Goal: Task Accomplishment & Management: Use online tool/utility

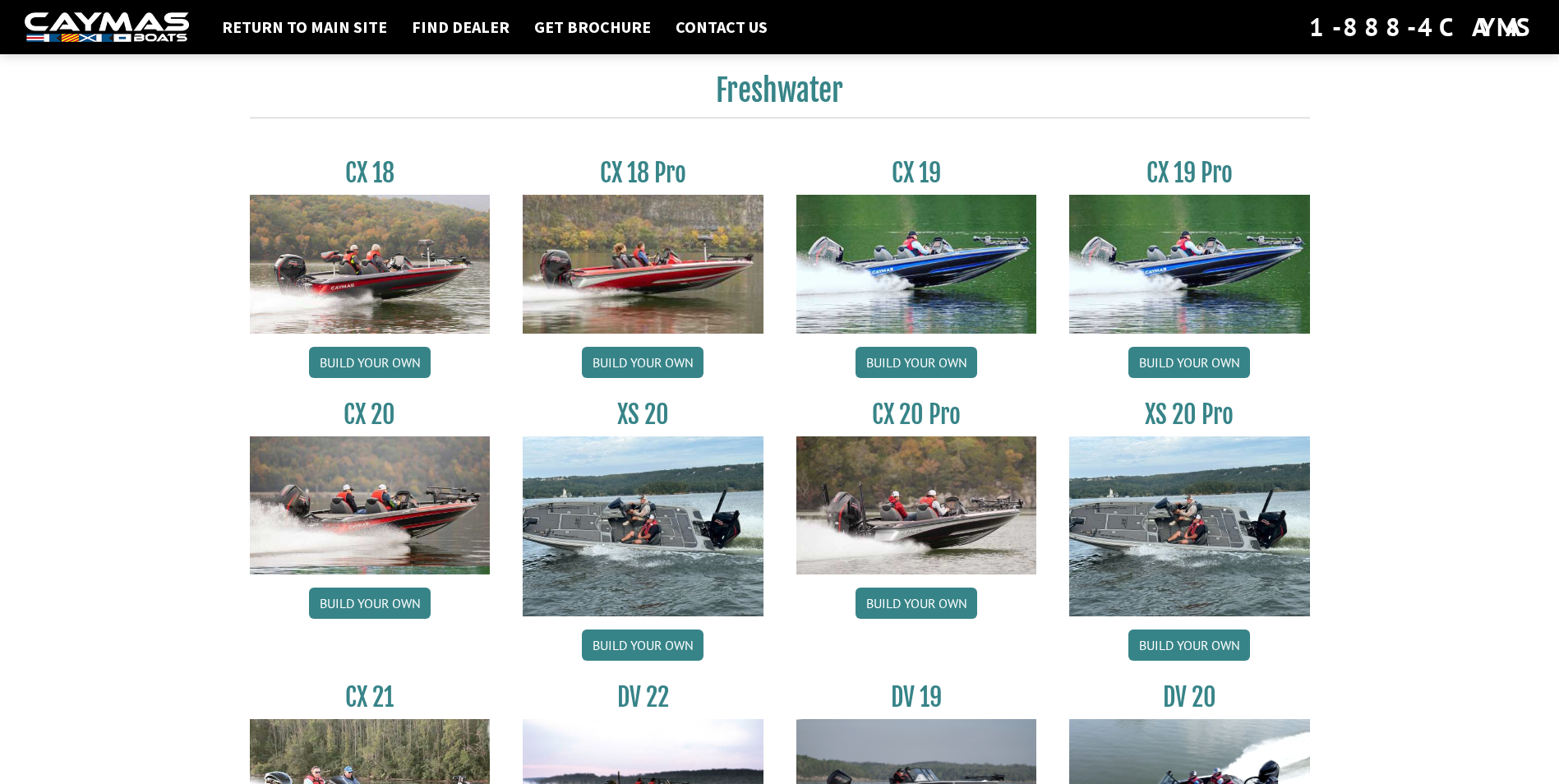
scroll to position [1397, 0]
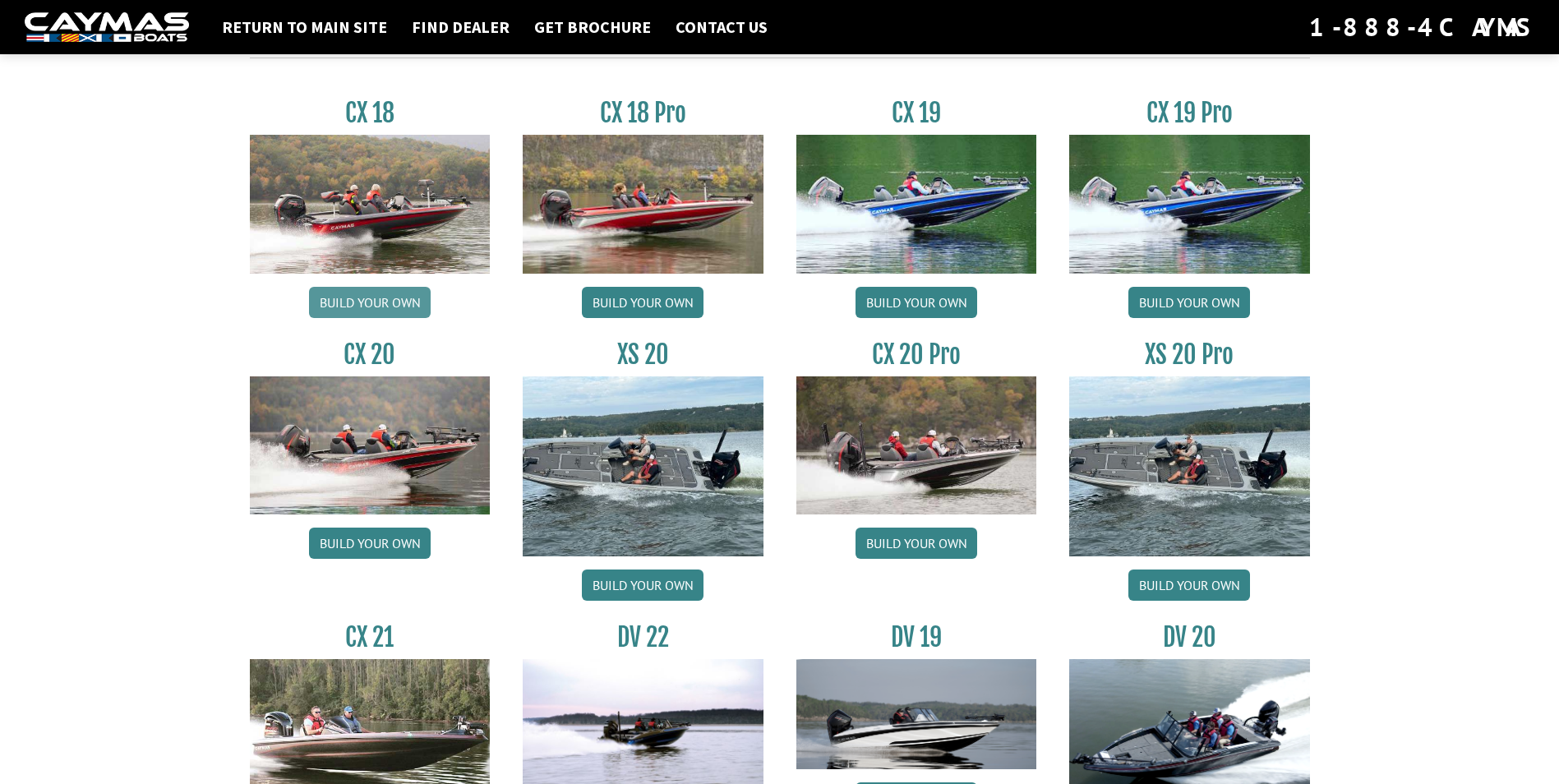
click at [385, 299] on link "Build your own" at bounding box center [369, 302] width 122 height 31
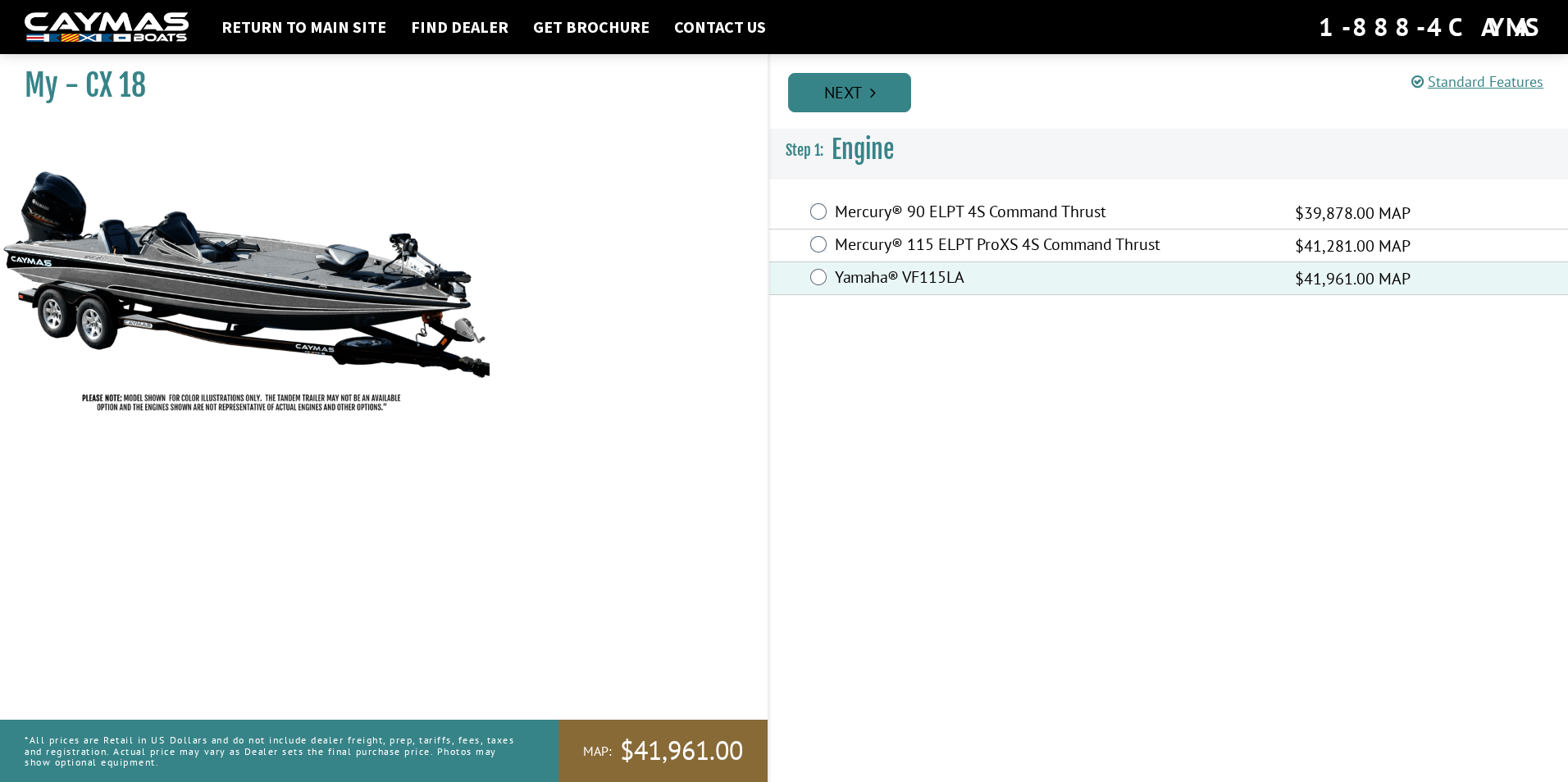
click at [866, 84] on link "Next" at bounding box center [849, 92] width 123 height 39
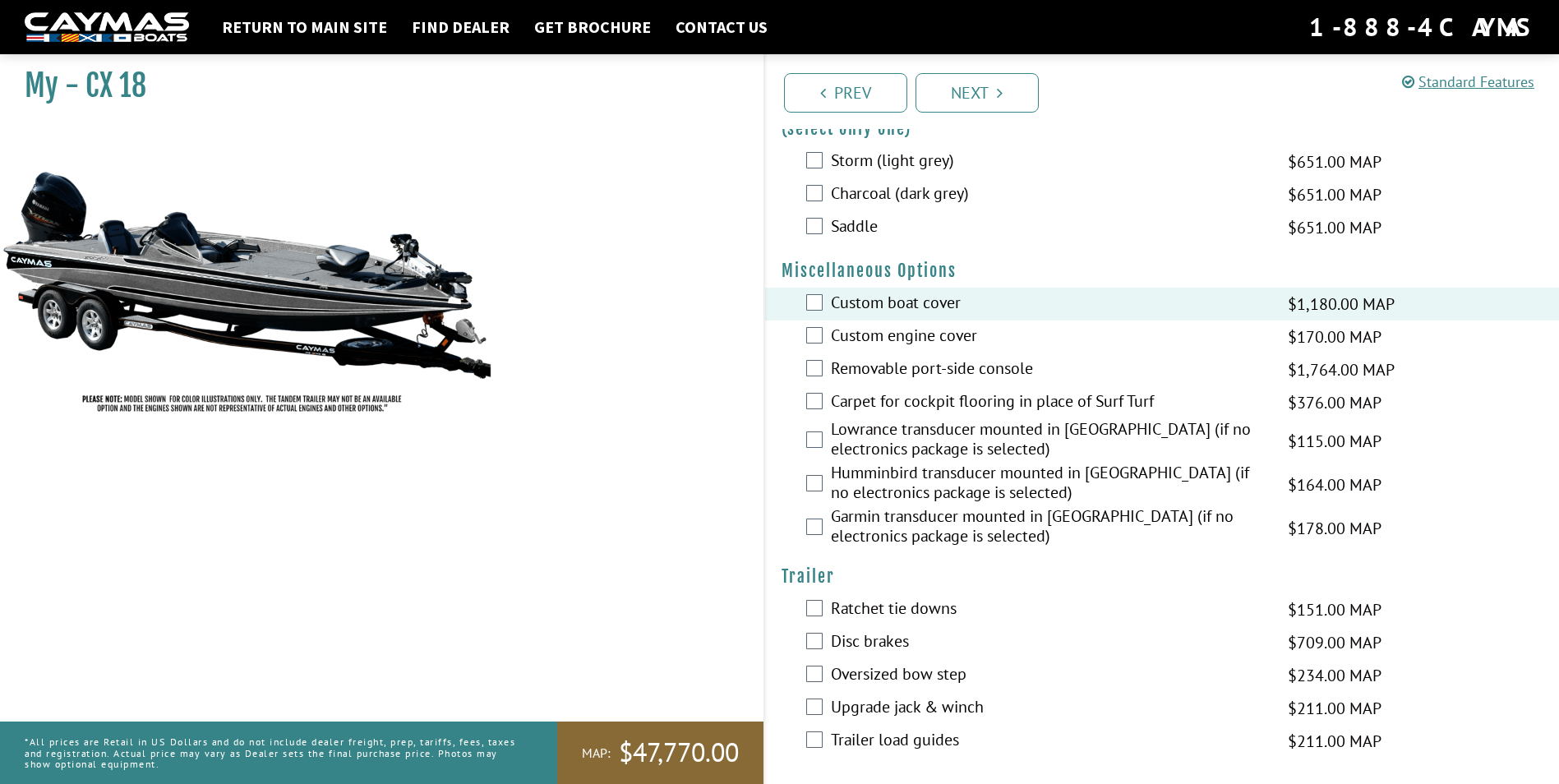
scroll to position [514, 0]
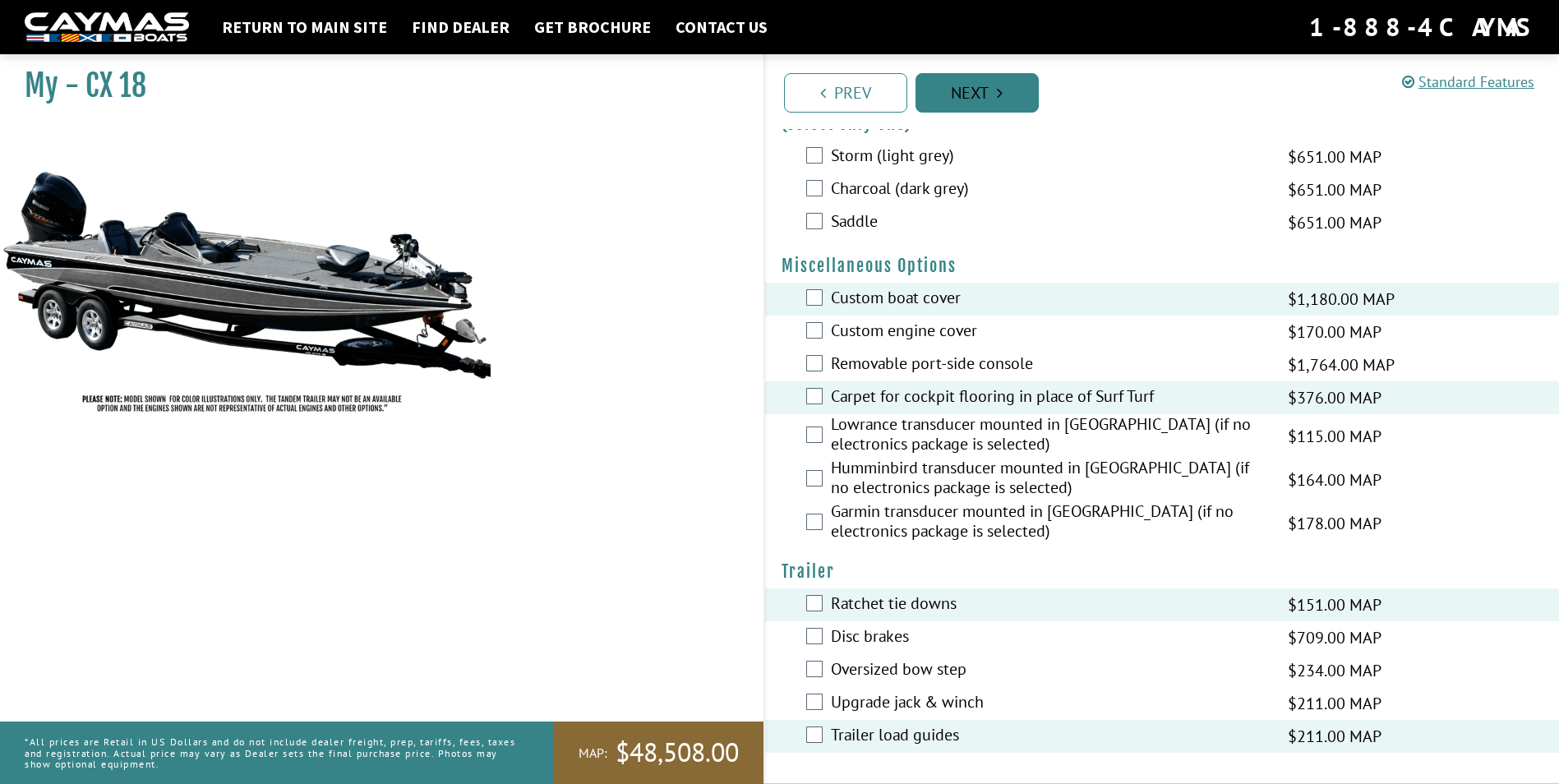
click at [996, 88] on link "Next" at bounding box center [977, 93] width 124 height 40
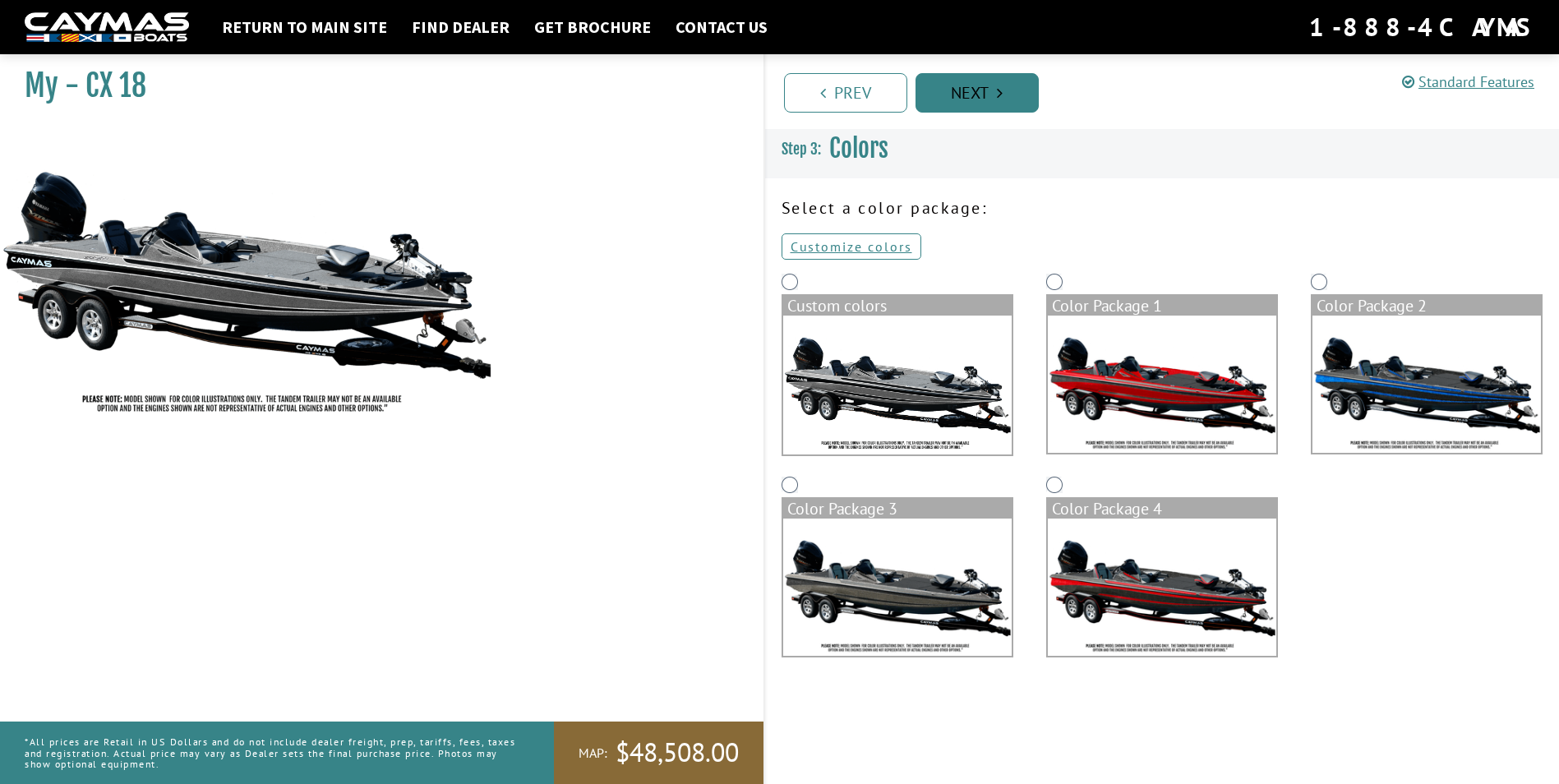
scroll to position [0, 0]
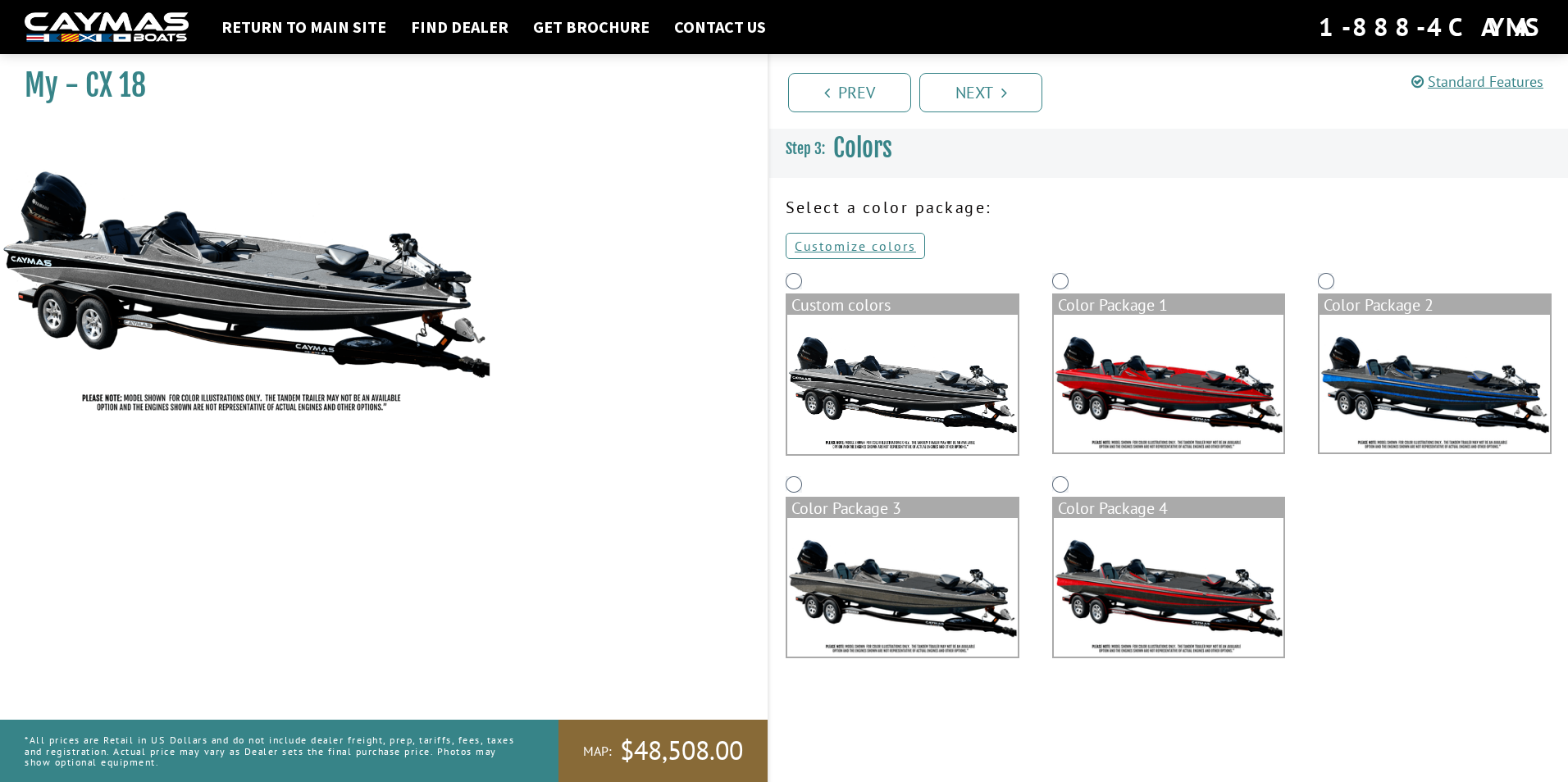
click at [1163, 587] on img at bounding box center [1168, 586] width 230 height 138
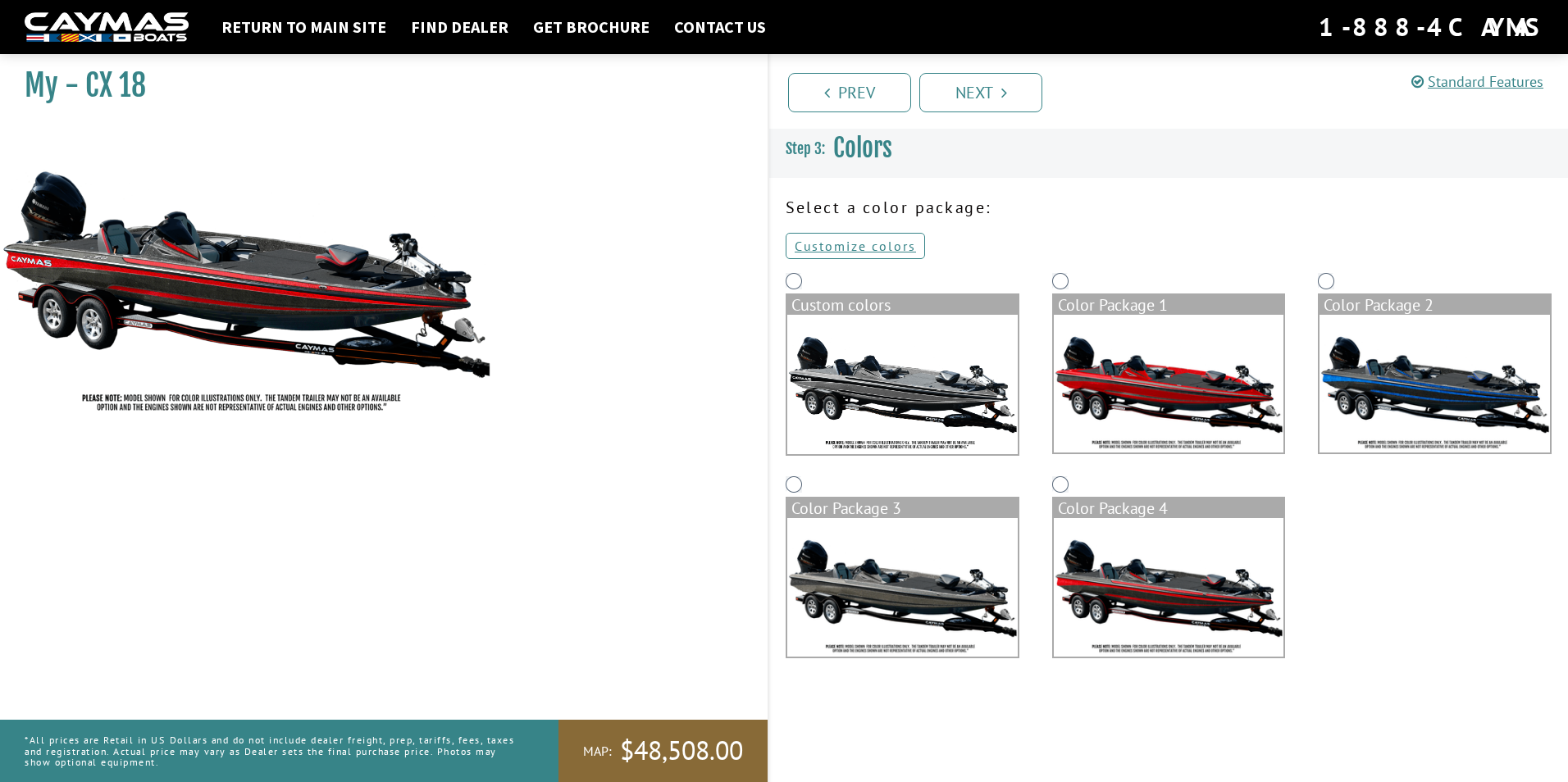
click at [1142, 392] on img at bounding box center [1168, 383] width 230 height 138
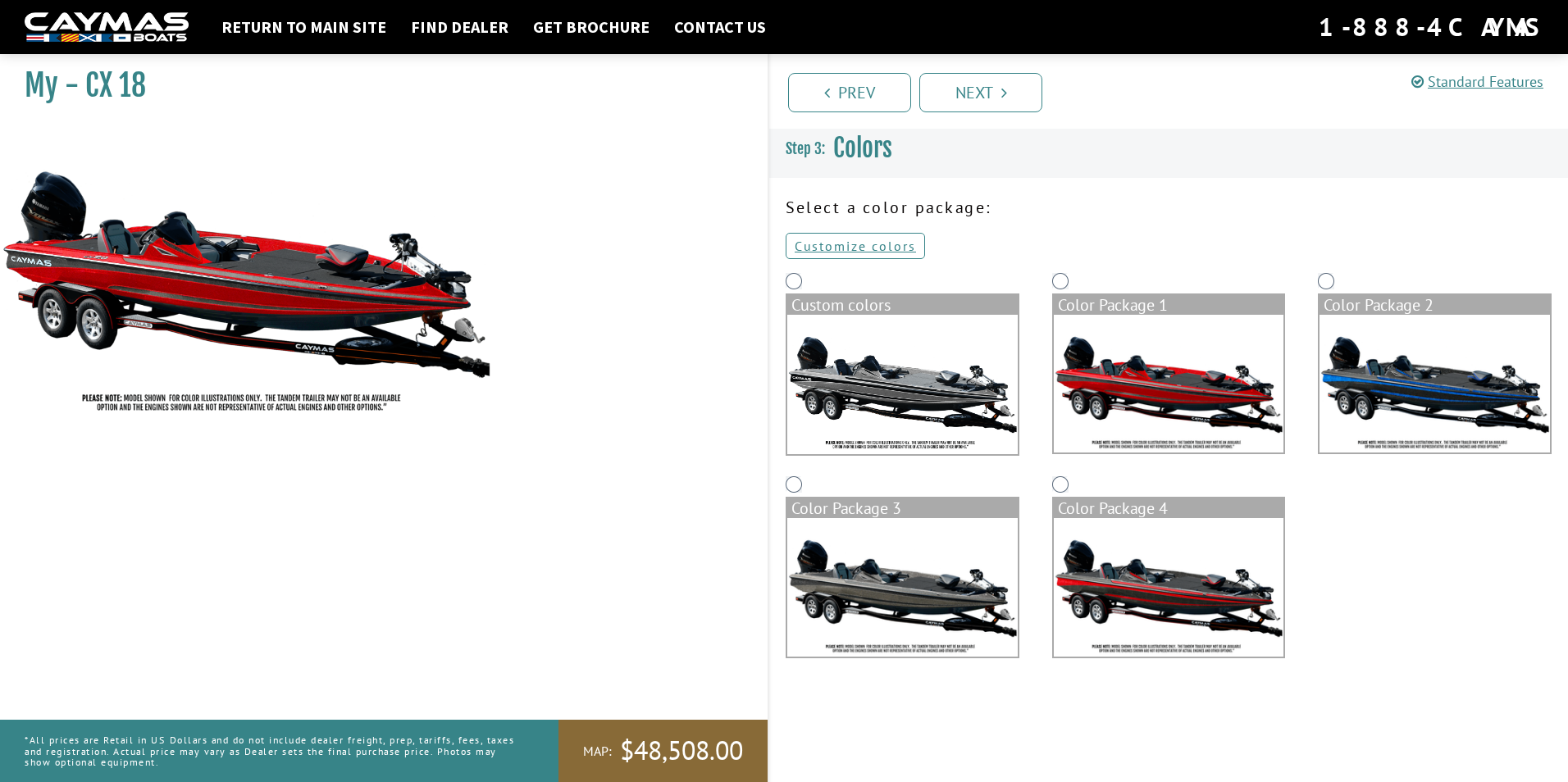
click at [1382, 374] on img at bounding box center [1435, 383] width 230 height 138
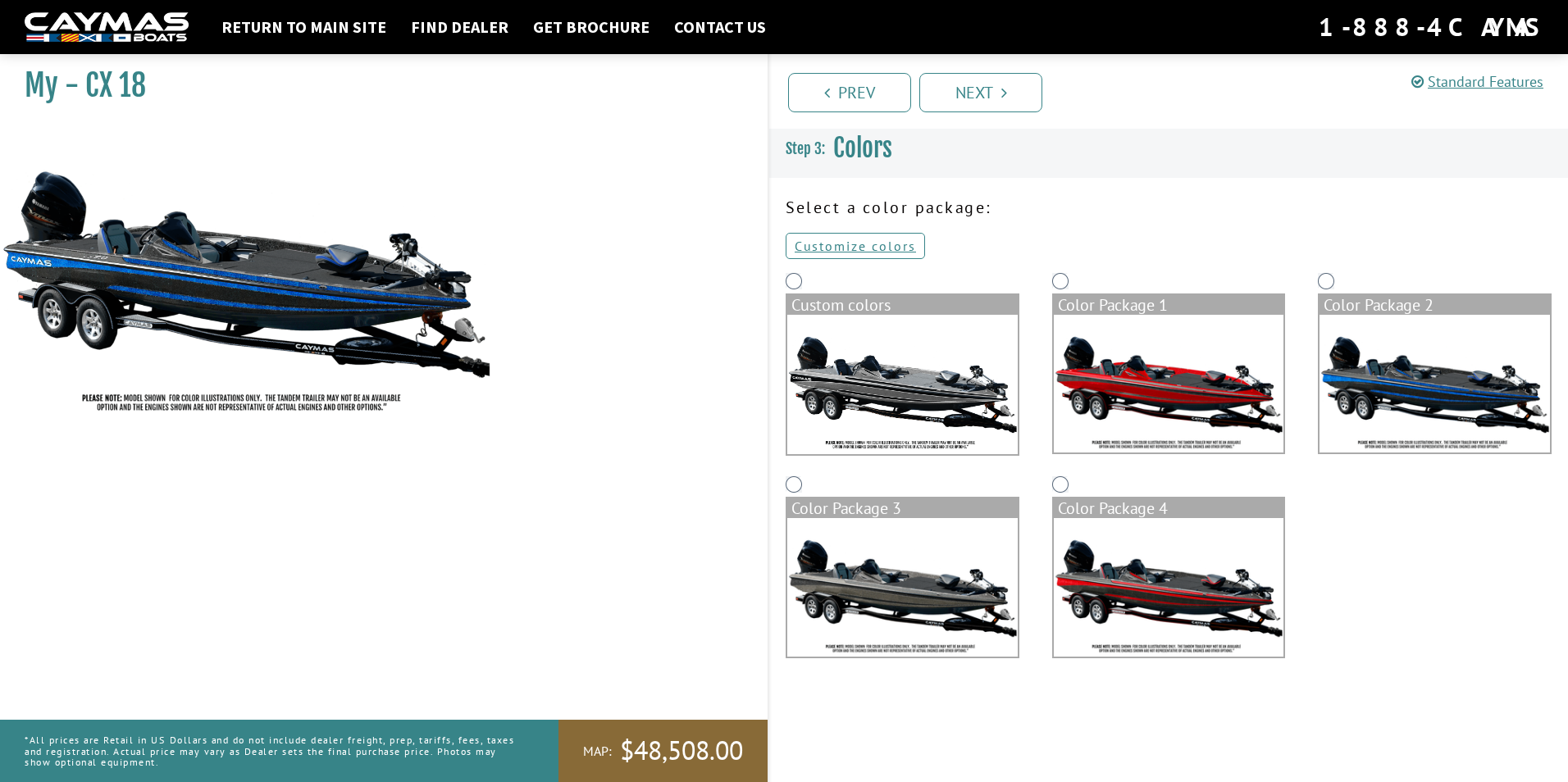
click at [958, 561] on img at bounding box center [902, 586] width 230 height 138
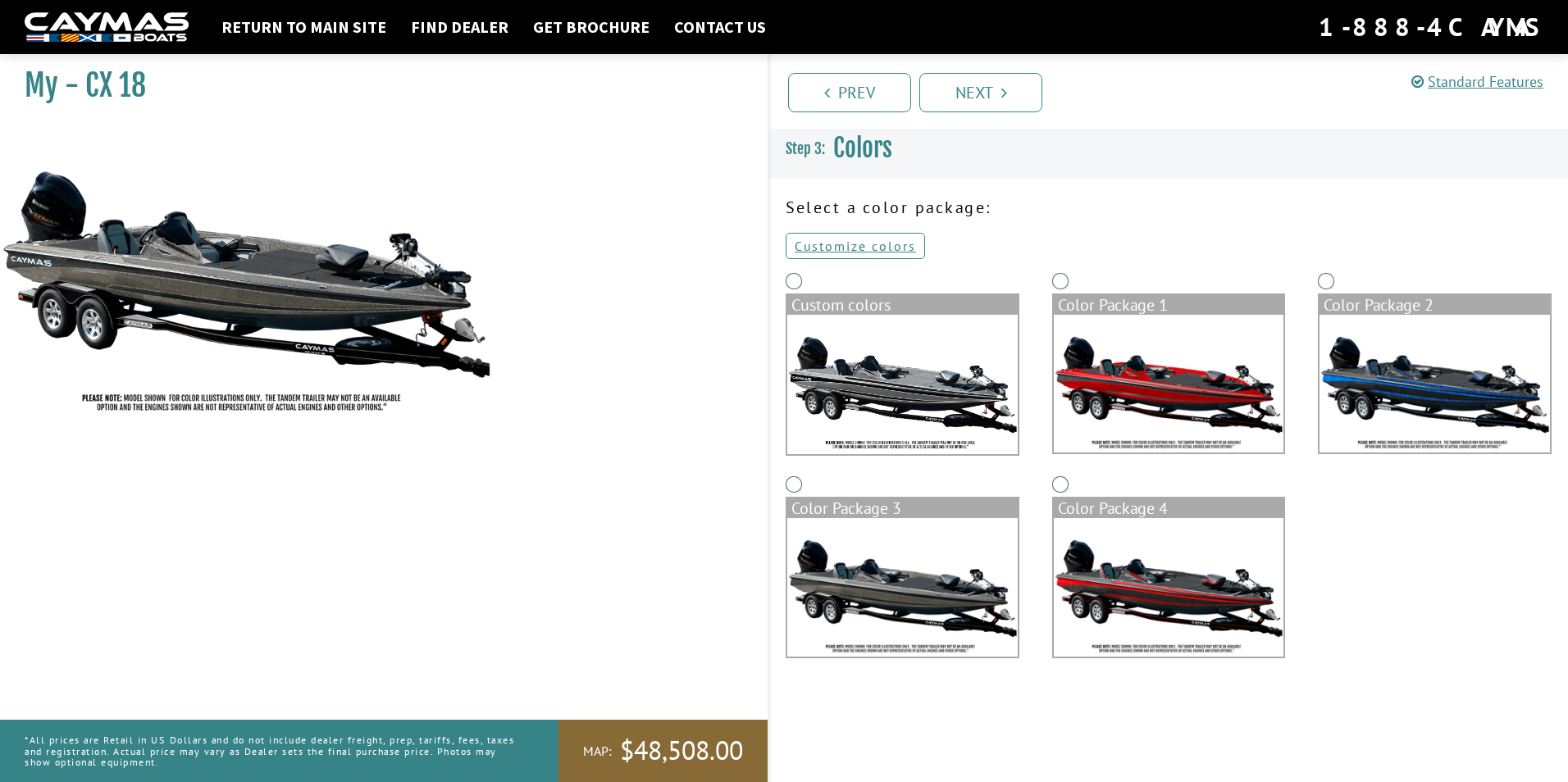
click at [1120, 557] on img at bounding box center [1168, 586] width 230 height 138
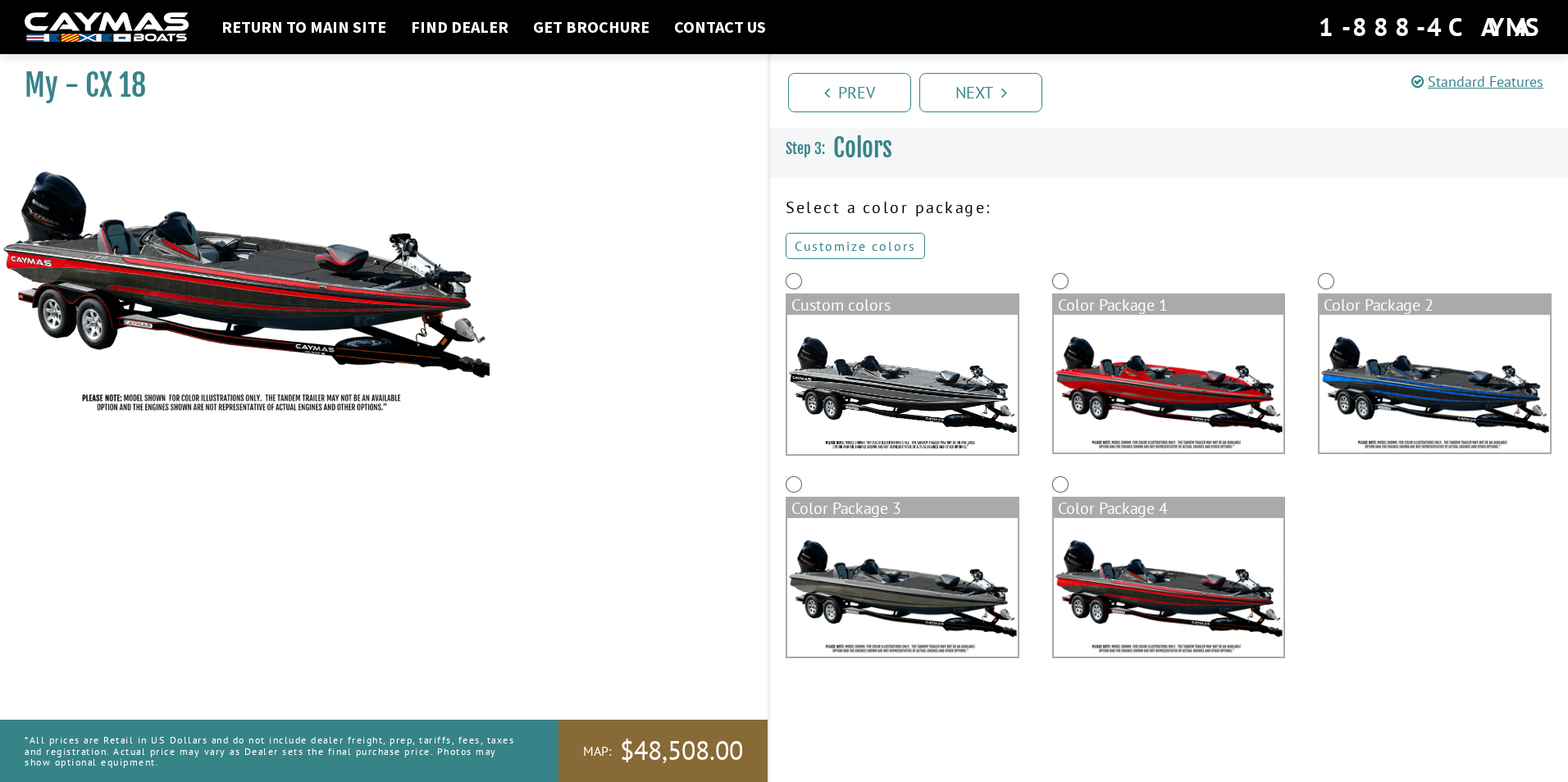
click at [878, 246] on link "Customize colors" at bounding box center [855, 245] width 139 height 26
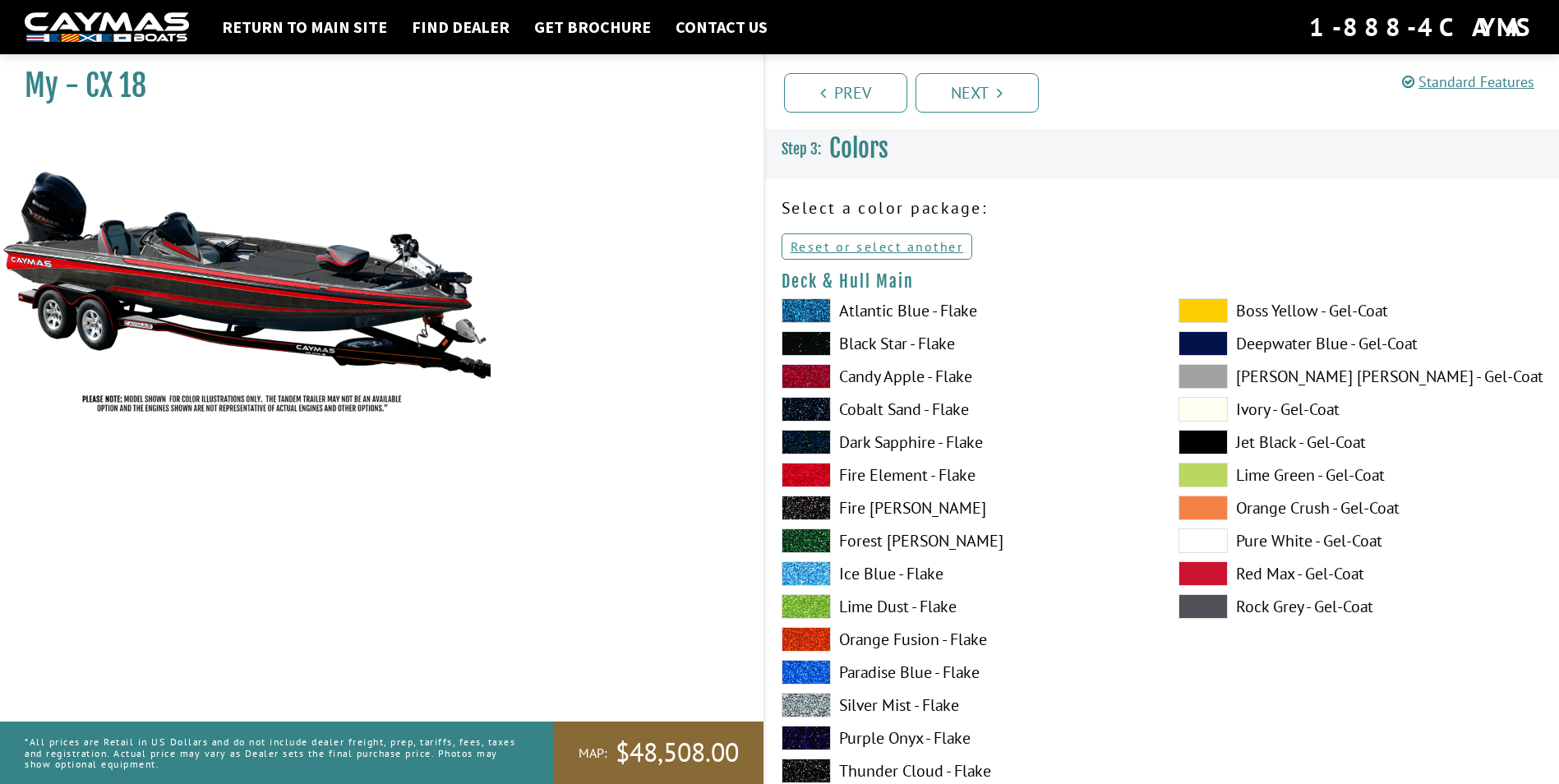
click at [826, 310] on span at bounding box center [806, 310] width 50 height 24
click at [891, 246] on link "Reset or select another" at bounding box center [878, 246] width 192 height 26
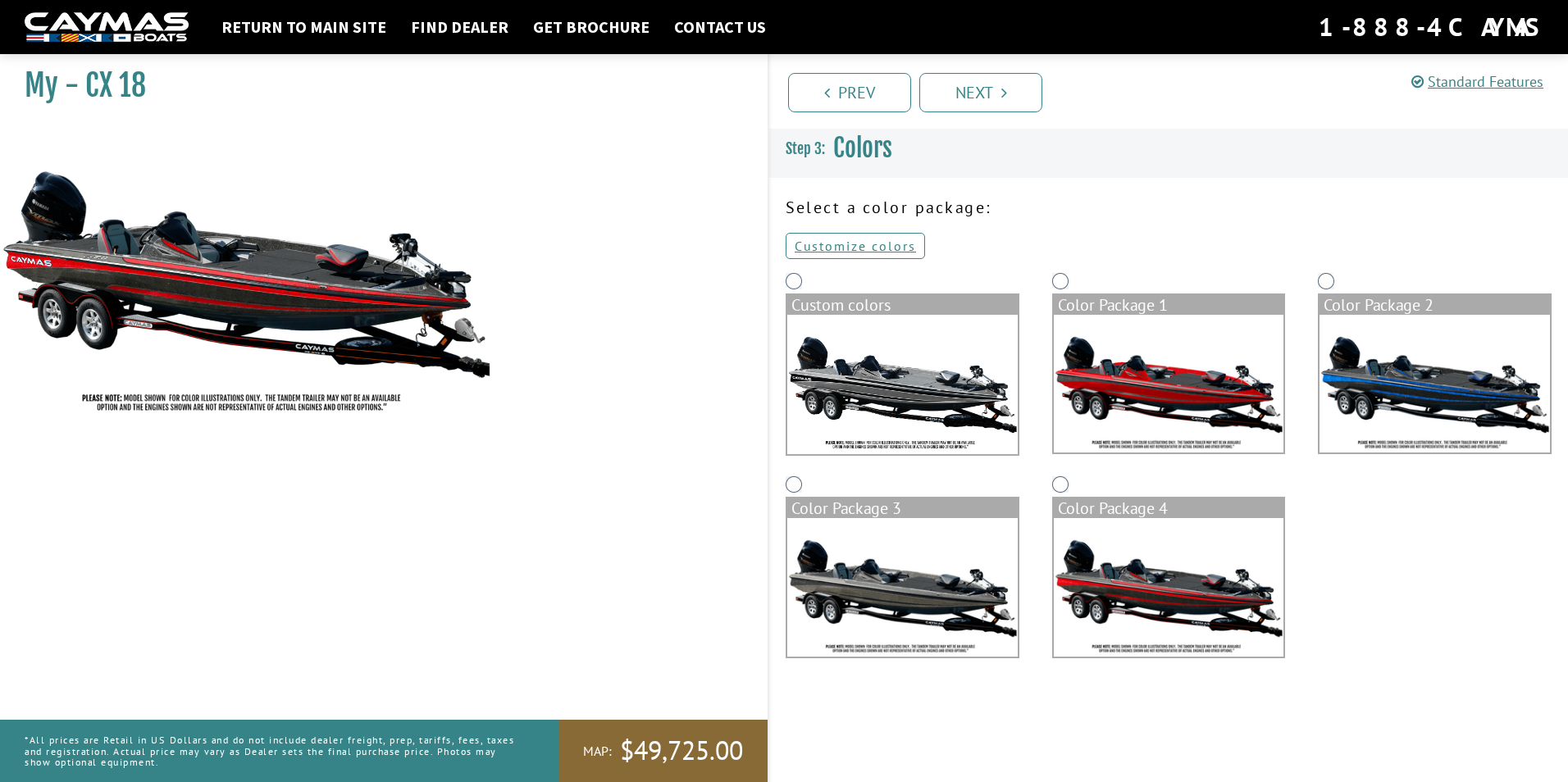
click at [1123, 379] on img at bounding box center [1168, 383] width 230 height 138
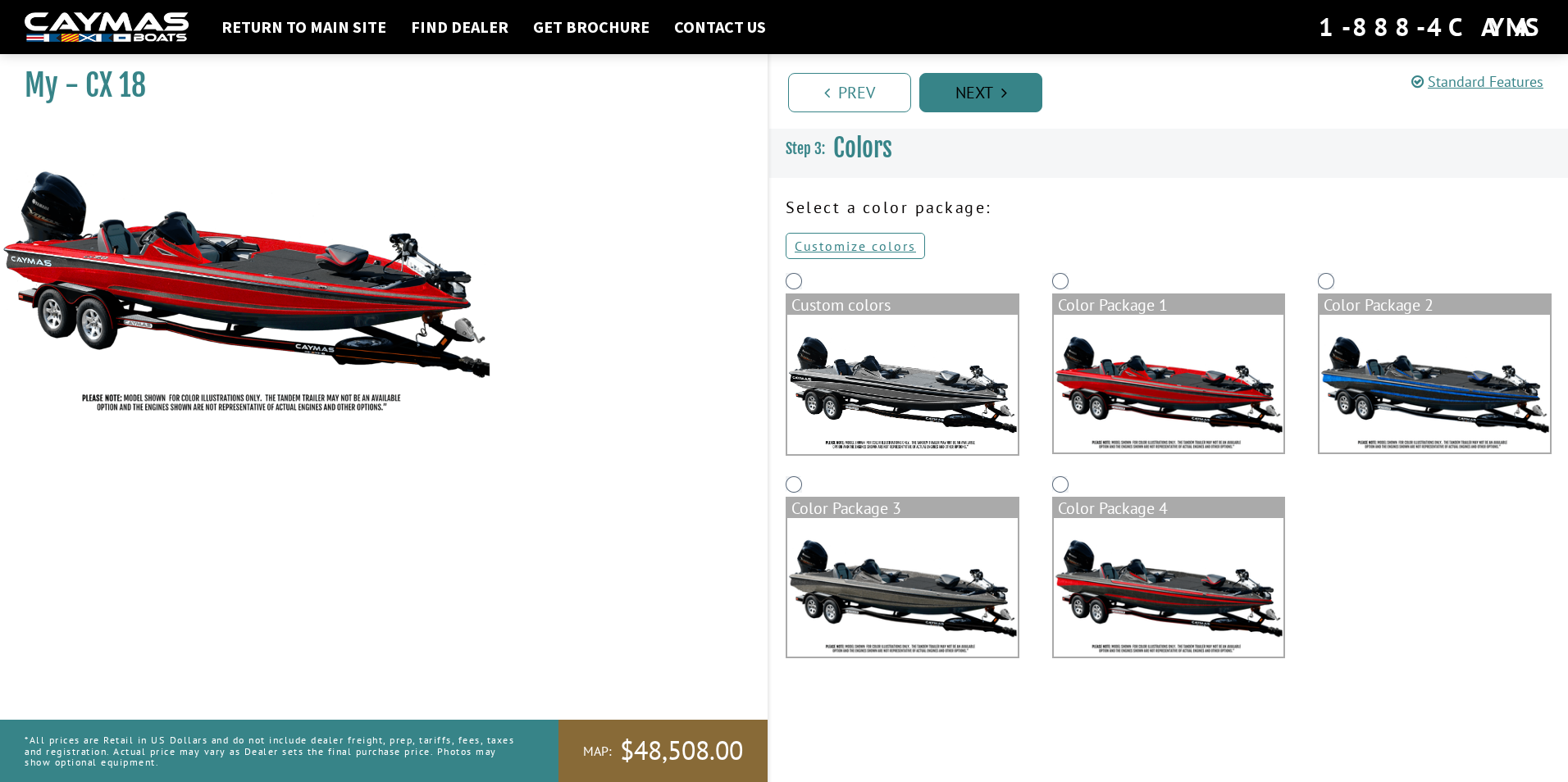
click at [985, 96] on link "Next" at bounding box center [980, 92] width 123 height 39
